Goal: Task Accomplishment & Management: Use online tool/utility

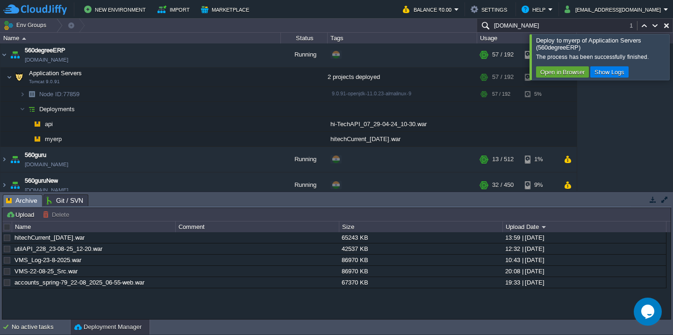
click at [673, 55] on div at bounding box center [684, 56] width 0 height 45
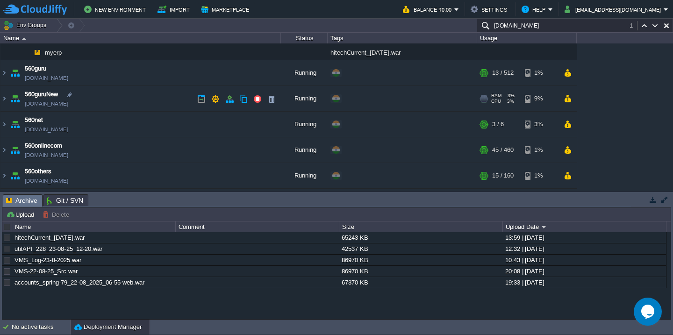
scroll to position [163, 0]
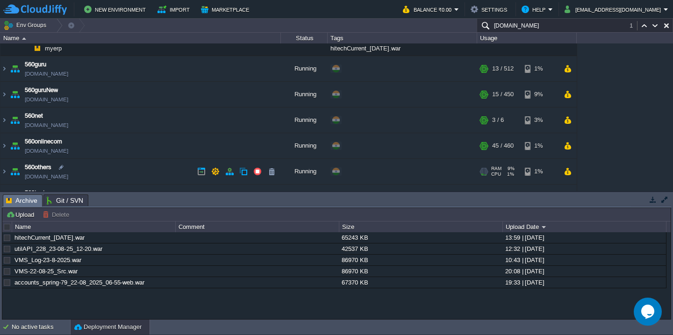
click at [134, 161] on td "560others [DOMAIN_NAME]" at bounding box center [140, 172] width 281 height 26
click at [138, 151] on td "560onlinecom [DOMAIN_NAME]" at bounding box center [140, 146] width 281 height 26
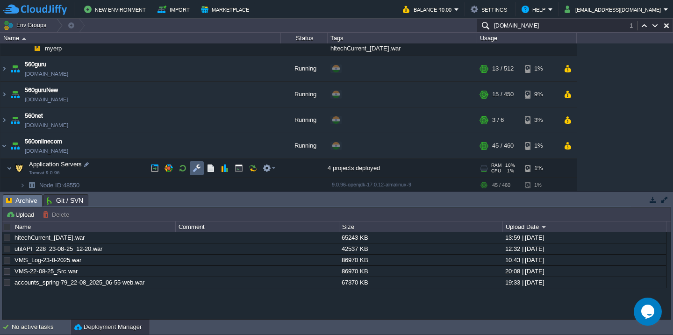
click at [196, 169] on button "button" at bounding box center [197, 168] width 8 height 8
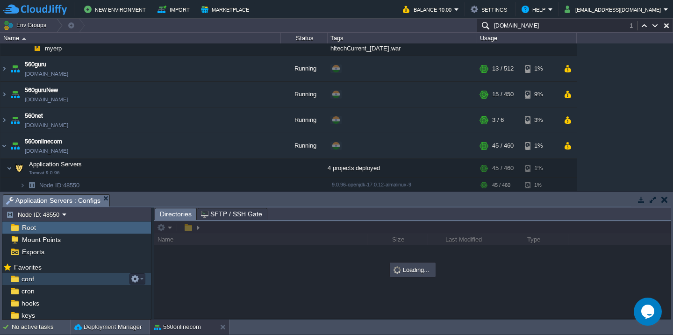
click at [99, 277] on div "conf" at bounding box center [76, 279] width 149 height 12
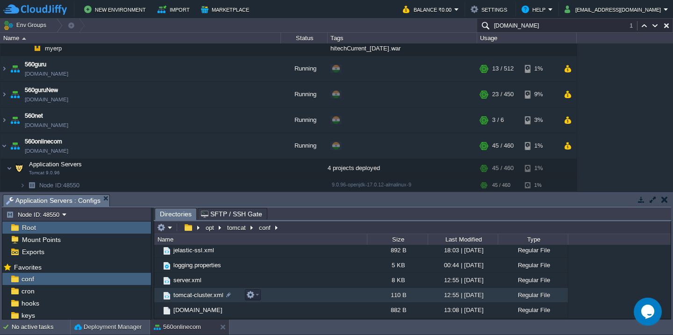
scroll to position [124, 0]
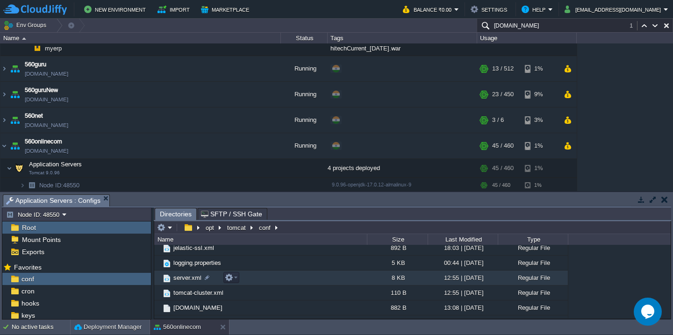
click at [280, 285] on td "server.xml" at bounding box center [260, 278] width 213 height 15
click at [285, 279] on td "server.xml" at bounding box center [260, 278] width 213 height 15
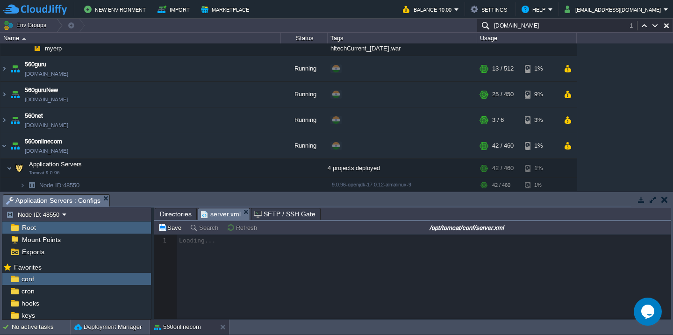
click at [653, 200] on button "button" at bounding box center [653, 199] width 8 height 8
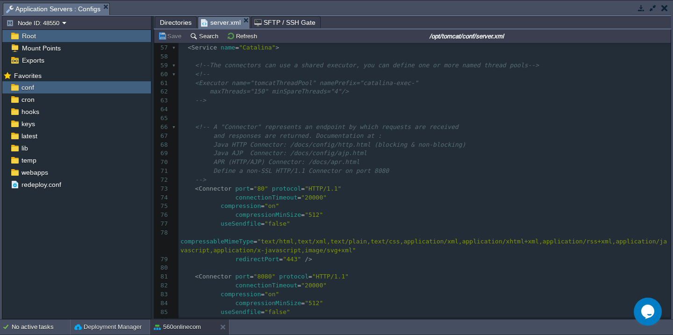
scroll to position [554, 0]
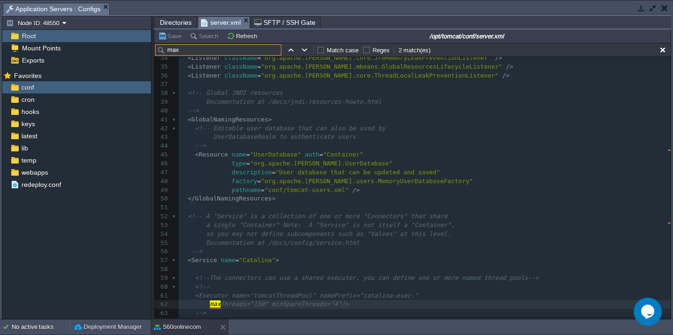
type input "maxp"
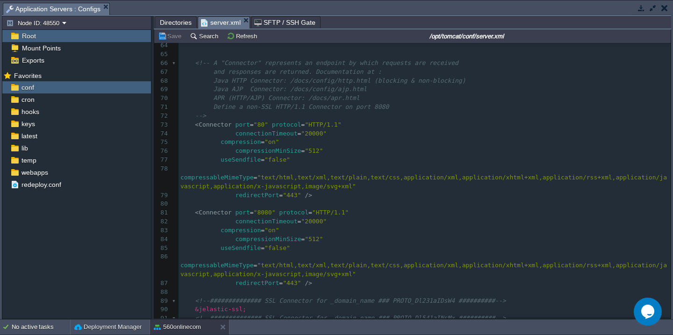
click at [345, 168] on pre "compressableMimeType = "text/html,text/xml,text/plain,text/css,application/xml,…" at bounding box center [425, 178] width 492 height 27
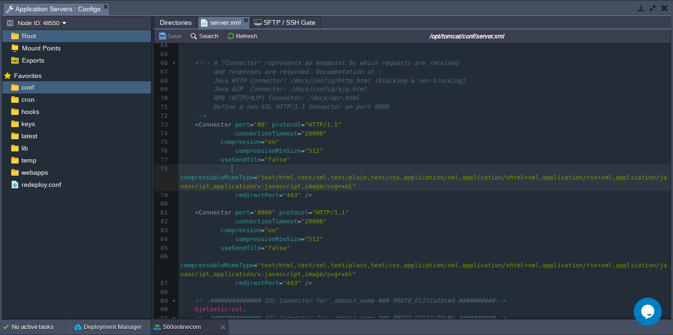
paste textarea "0"
click at [320, 168] on div "xxxxxxxxxx 51 ​ 52 <!-- A "Service" is a collection of one or more "Connectors"…" at bounding box center [425, 213] width 492 height 573
type textarea "0"
type textarea "maxParameterCount="1000000""
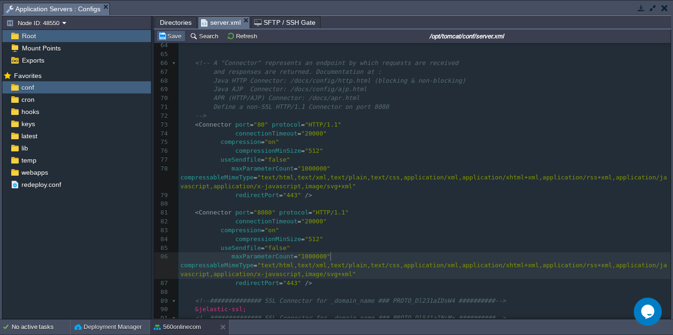
click at [169, 40] on button "Save" at bounding box center [171, 36] width 26 height 8
click at [664, 11] on button "button" at bounding box center [665, 8] width 7 height 8
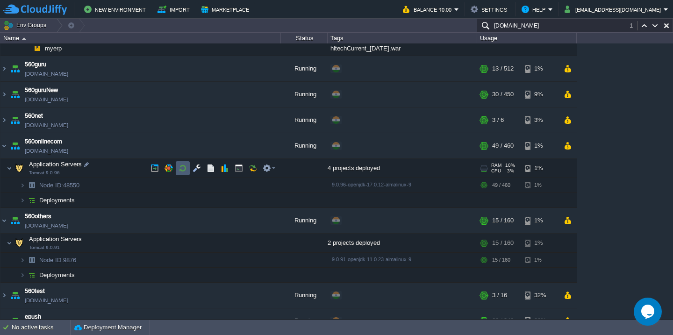
click at [188, 169] on td at bounding box center [183, 168] width 14 height 14
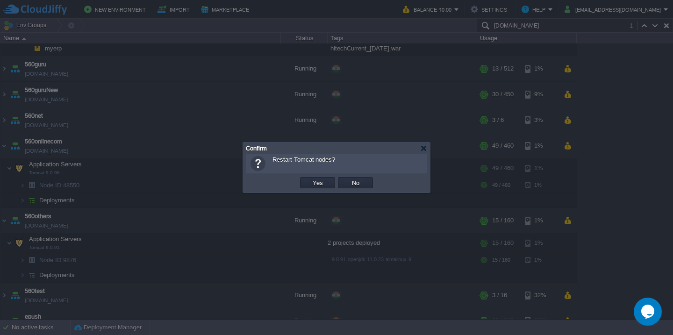
click at [310, 179] on button "Yes" at bounding box center [318, 183] width 16 height 8
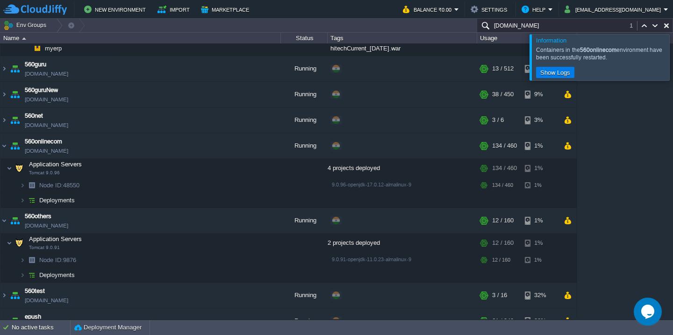
click at [673, 62] on div at bounding box center [684, 57] width 0 height 46
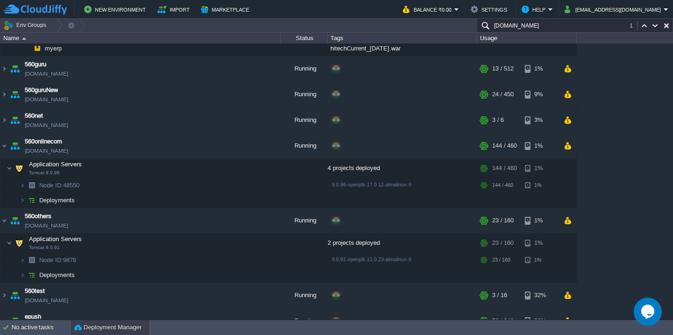
click at [85, 331] on button "Deployment Manager" at bounding box center [107, 327] width 67 height 9
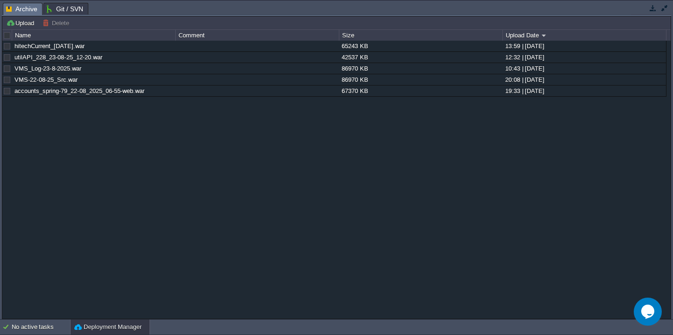
click at [29, 15] on span "Archive" at bounding box center [21, 9] width 31 height 12
click at [25, 18] on td "Upload" at bounding box center [22, 22] width 34 height 11
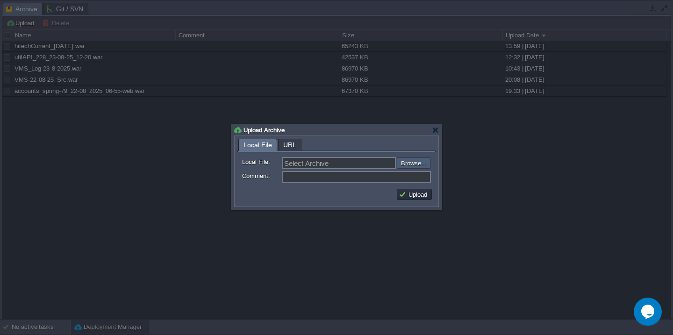
click at [399, 165] on input "file" at bounding box center [372, 163] width 118 height 11
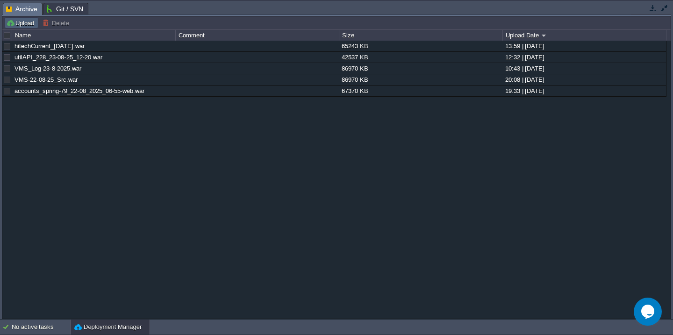
click at [29, 27] on button "Upload" at bounding box center [21, 23] width 31 height 8
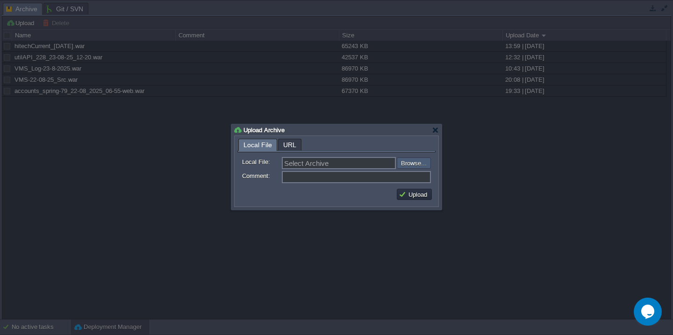
click at [417, 164] on input "file" at bounding box center [372, 163] width 118 height 11
type input "C:\fakepath\HRMS_23-08-2025-15_00.war"
type input "HRMS_23-08-2025-15_00.war"
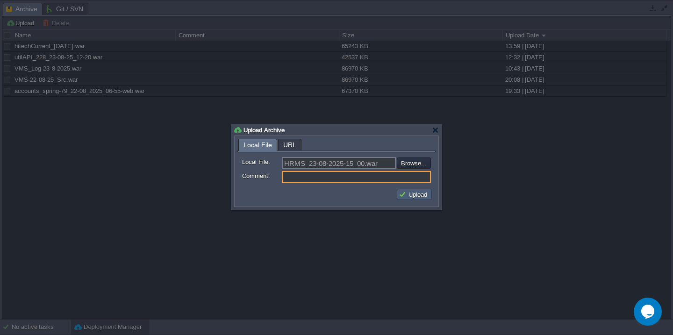
click at [418, 195] on button "Upload" at bounding box center [414, 194] width 31 height 8
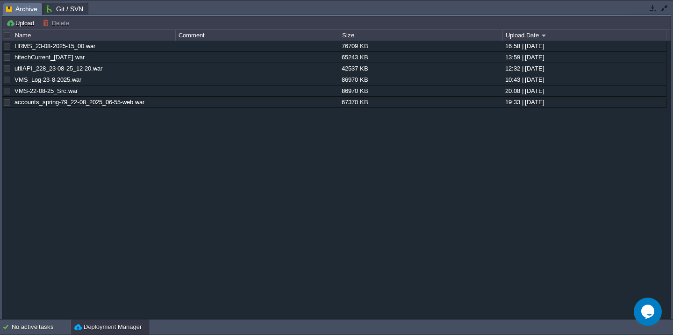
click at [666, 8] on button "button" at bounding box center [665, 8] width 8 height 8
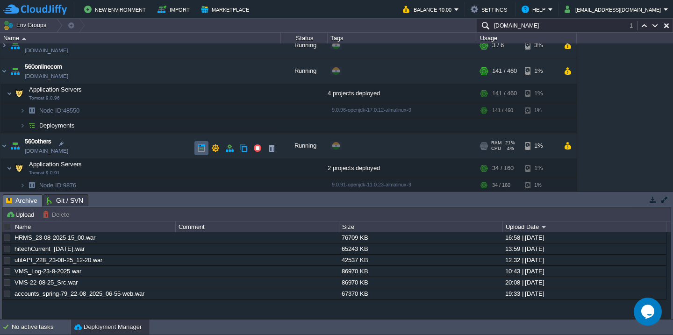
scroll to position [249, 0]
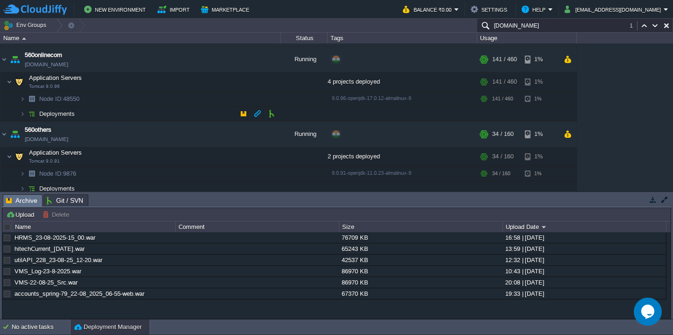
click at [111, 120] on td "Deployments" at bounding box center [140, 114] width 281 height 15
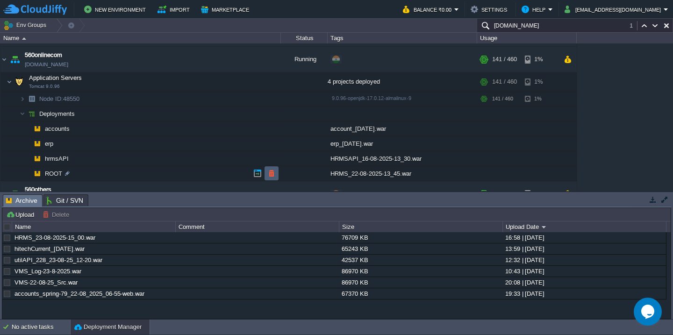
click at [269, 172] on button "button" at bounding box center [271, 173] width 8 height 8
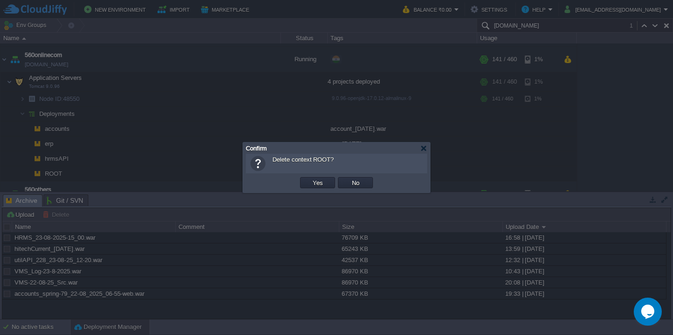
click at [310, 179] on button "Yes" at bounding box center [318, 183] width 16 height 8
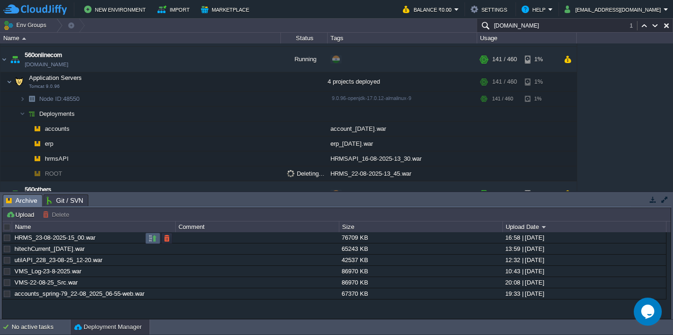
click at [149, 238] on button "button" at bounding box center [153, 238] width 8 height 8
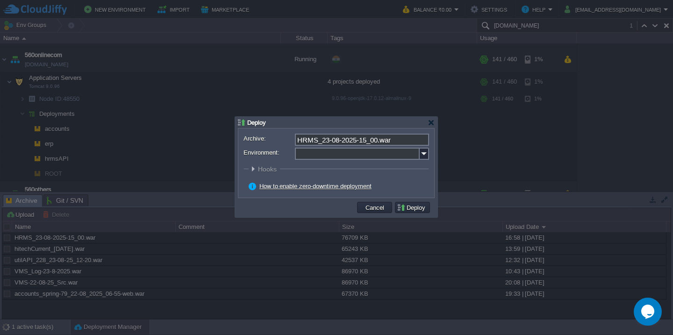
click at [314, 157] on input "Environment:" at bounding box center [357, 154] width 125 height 12
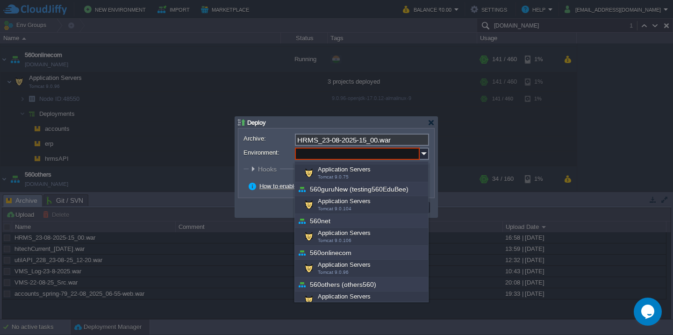
scroll to position [108, 0]
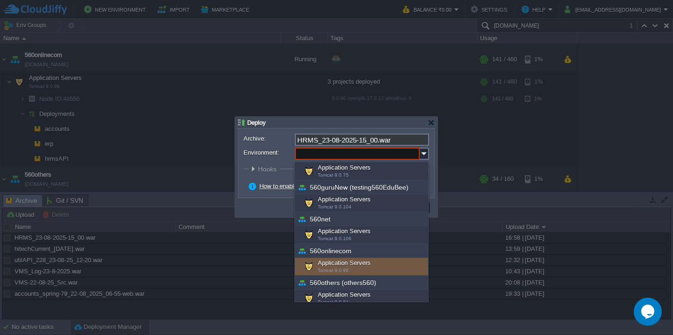
click at [342, 266] on div "Application Servers Tomcat 9.0.96" at bounding box center [361, 267] width 133 height 18
type input "Application Servers (560onlinecom)"
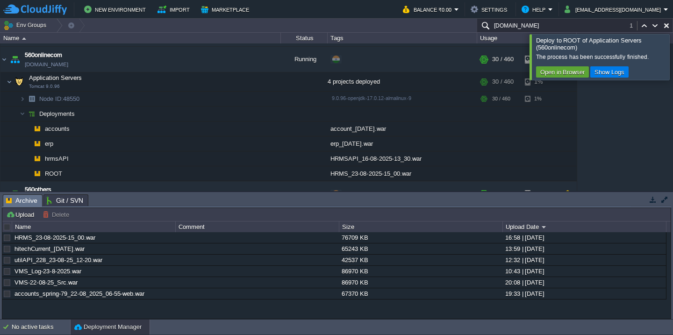
click at [673, 45] on div at bounding box center [684, 56] width 0 height 45
